Goal: Task Accomplishment & Management: Manage account settings

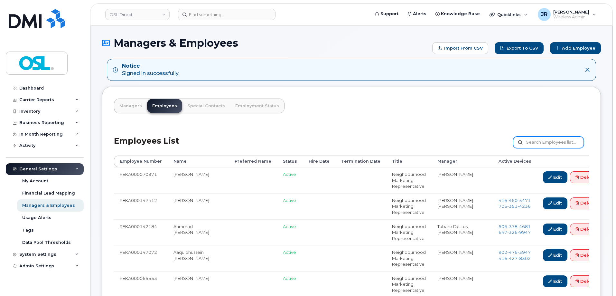
click at [533, 144] on input "text" at bounding box center [548, 142] width 71 height 12
paste input "REKA000068324"
type input "REKA000068324"
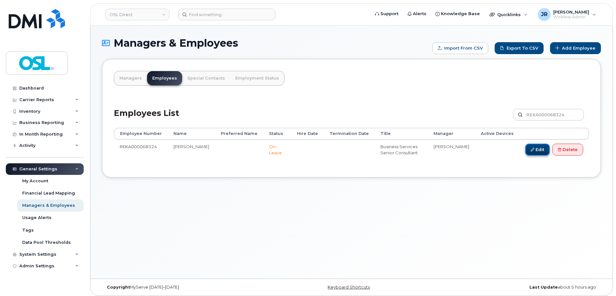
click at [531, 148] on icon at bounding box center [533, 150] width 4 height 4
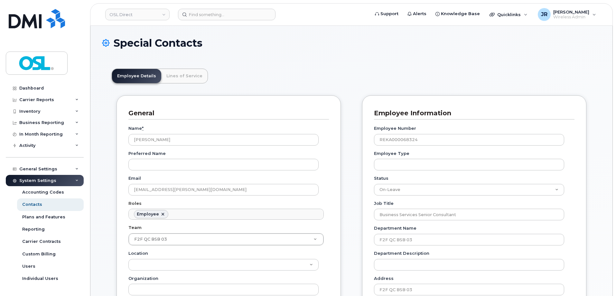
scroll to position [19, 0]
click at [396, 195] on select "Active On-Leave Long Term Short Term Maternity Leave Temp Layoff Inactive" at bounding box center [469, 190] width 190 height 12
select select "active"
click at [374, 184] on select "Active On-Leave Long Term Short Term Maternity Leave Temp Layoff Inactive" at bounding box center [469, 190] width 190 height 12
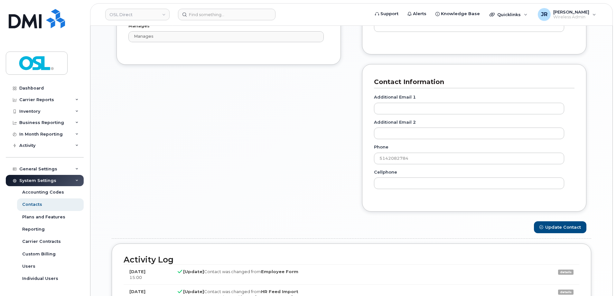
scroll to position [451, 0]
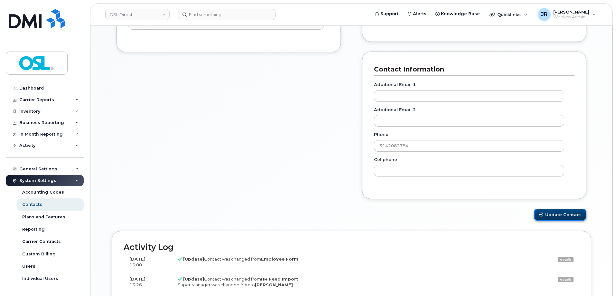
click at [549, 218] on button "Update Contact" at bounding box center [560, 215] width 52 height 12
